Goal: Task Accomplishment & Management: Use online tool/utility

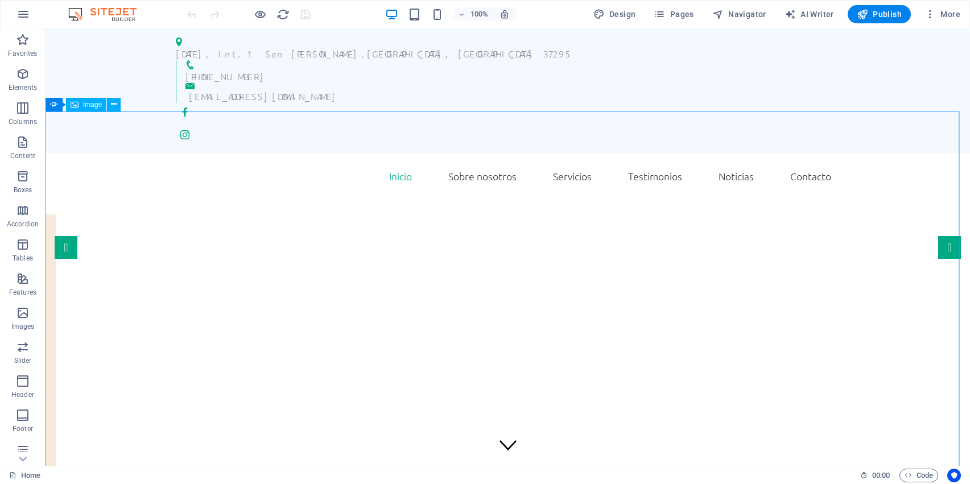
click at [97, 106] on span "Image" at bounding box center [92, 104] width 19 height 7
click at [86, 104] on span "Image" at bounding box center [92, 104] width 19 height 7
click at [85, 106] on span "Image" at bounding box center [92, 104] width 19 height 7
click at [115, 103] on icon at bounding box center [114, 104] width 6 height 12
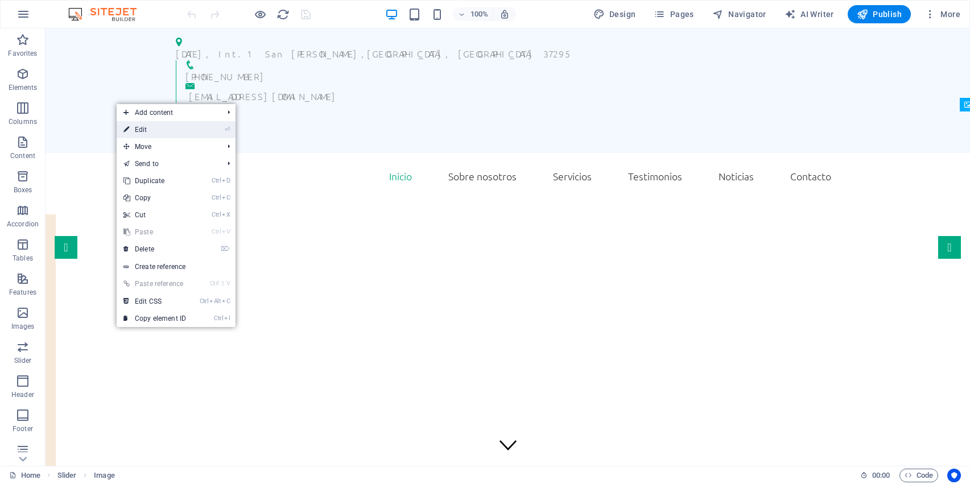
click at [145, 126] on link "⏎ Edit" at bounding box center [155, 129] width 76 height 17
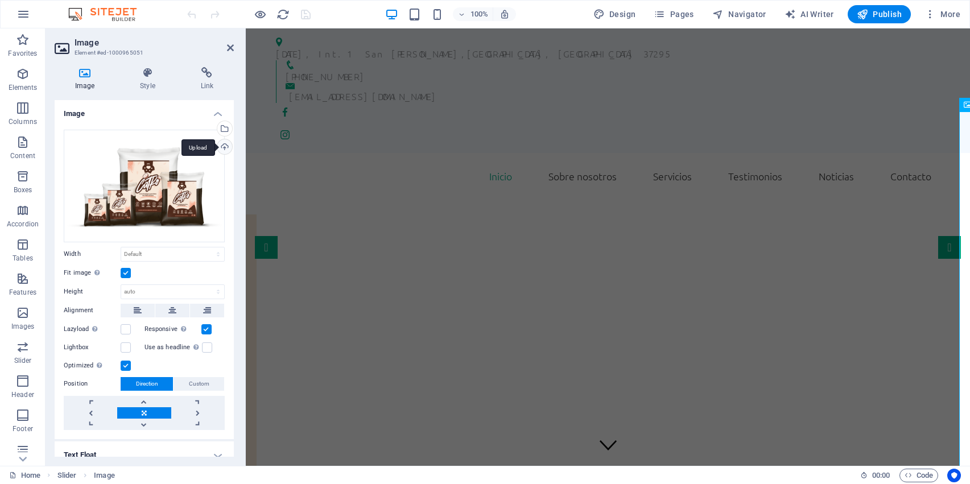
click at [221, 140] on div "Upload" at bounding box center [223, 147] width 17 height 17
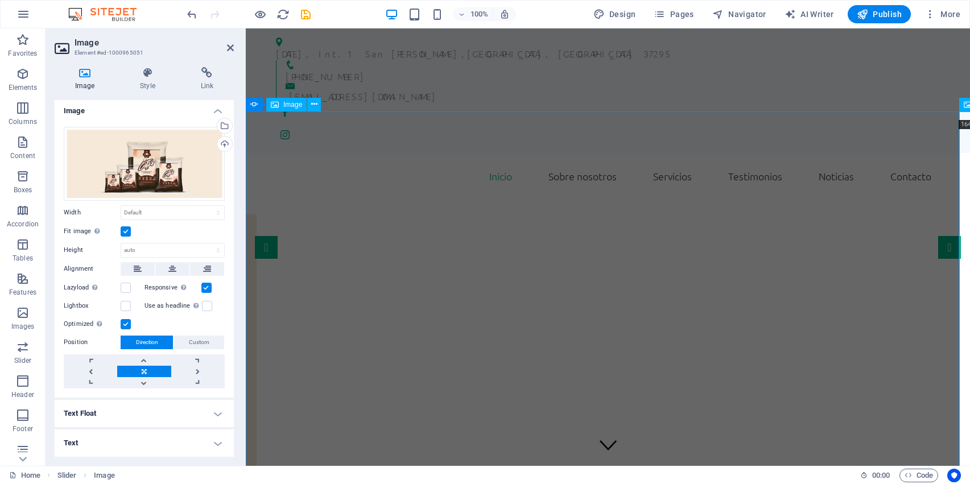
scroll to position [2, 0]
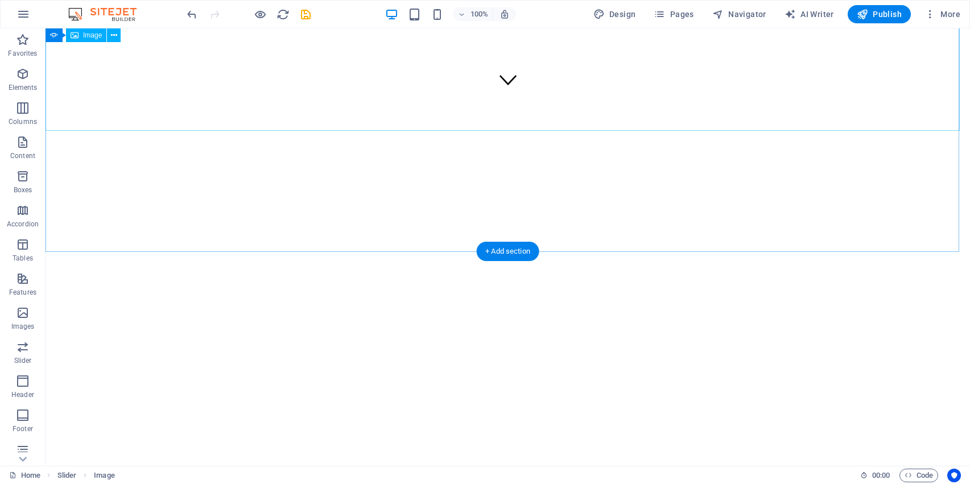
scroll to position [356, 0]
